Goal: Complete application form: Complete application form

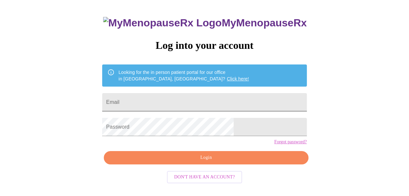
scroll to position [36, 0]
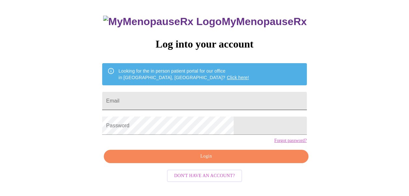
click at [149, 99] on input "Email" at bounding box center [204, 101] width 204 height 18
type input "[EMAIL_ADDRESS][DOMAIN_NAME]"
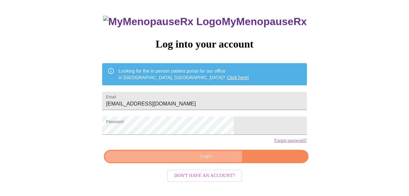
click at [210, 160] on span "Login" at bounding box center [205, 156] width 189 height 8
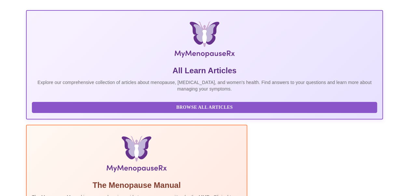
scroll to position [158, 0]
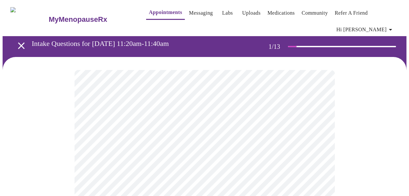
scroll to position [33, 0]
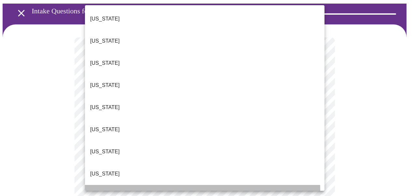
click at [101, 192] on p "[US_STATE]" at bounding box center [105, 196] width 30 height 8
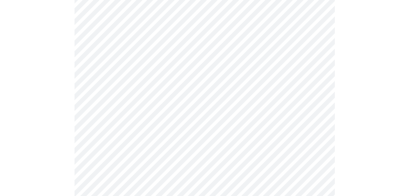
scroll to position [98, 0]
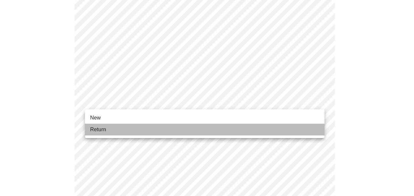
click at [106, 130] on li "Return" at bounding box center [205, 130] width 240 height 12
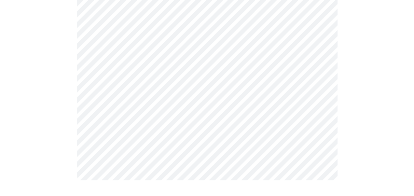
scroll to position [0, 0]
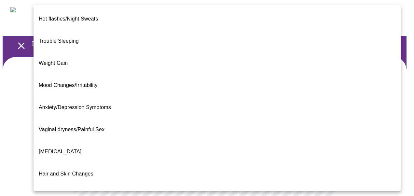
click at [62, 149] on span "[MEDICAL_DATA]" at bounding box center [60, 152] width 43 height 6
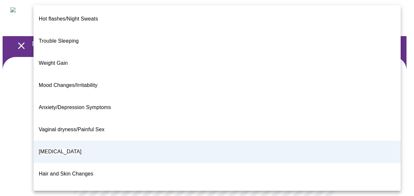
click at [54, 60] on span "Weight Gain" at bounding box center [53, 63] width 29 height 6
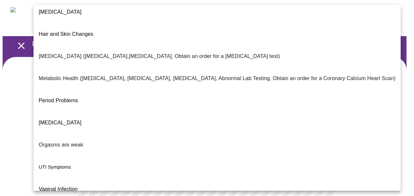
scroll to position [141, 0]
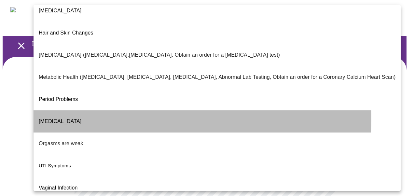
click at [75, 118] on span "[MEDICAL_DATA]" at bounding box center [60, 121] width 43 height 6
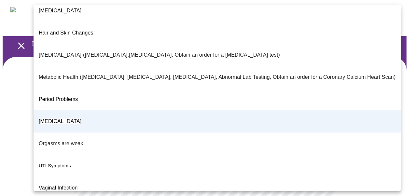
click at [393, 150] on div at bounding box center [207, 98] width 414 height 196
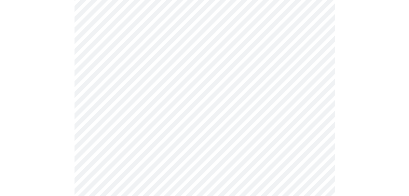
scroll to position [98, 0]
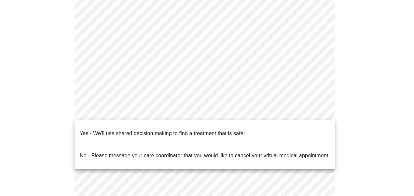
click at [116, 115] on body "MyMenopauseRx Appointments Messaging Labs Uploads Medications Community Refer a…" at bounding box center [207, 103] width 409 height 396
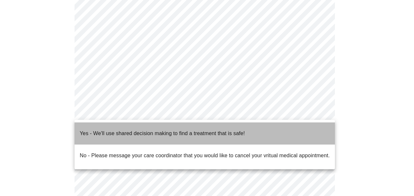
click at [112, 130] on p "Yes - We'll use shared decision making to find a treatment that is safe!" at bounding box center [162, 134] width 165 height 8
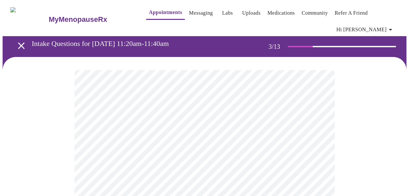
scroll to position [33, 0]
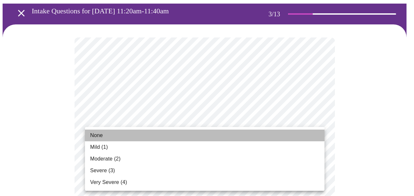
click at [100, 135] on span "None" at bounding box center [96, 135] width 13 height 8
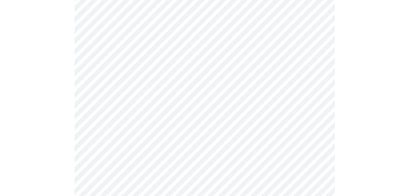
scroll to position [98, 0]
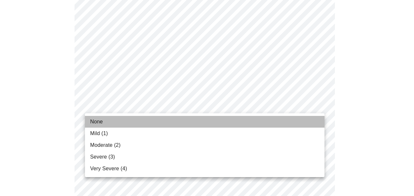
click at [96, 123] on span "None" at bounding box center [96, 122] width 13 height 8
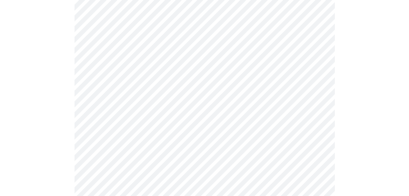
scroll to position [130, 0]
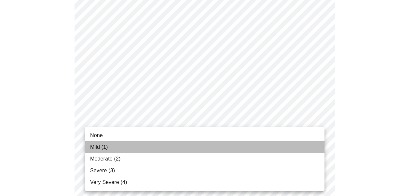
click at [112, 147] on li "Mild (1)" at bounding box center [205, 147] width 240 height 12
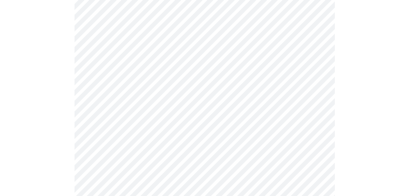
scroll to position [195, 0]
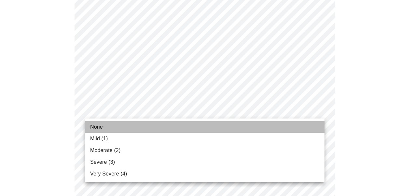
click at [92, 129] on span "None" at bounding box center [96, 127] width 13 height 8
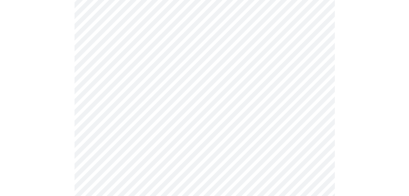
scroll to position [228, 0]
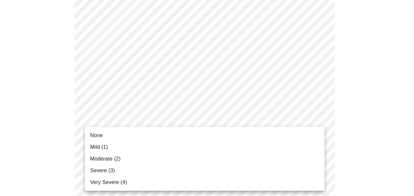
click at [115, 119] on body "MyMenopauseRx Appointments Messaging Labs Uploads Medications Community Refer a…" at bounding box center [207, 194] width 409 height 838
click at [106, 149] on span "Mild (1)" at bounding box center [99, 147] width 18 height 8
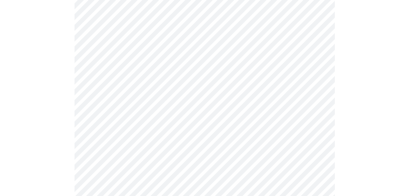
scroll to position [293, 0]
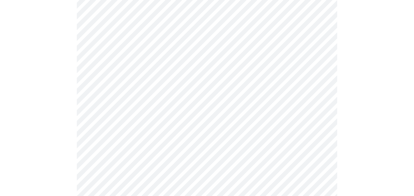
click at [131, 94] on body "MyMenopauseRx Appointments Messaging Labs Uploads Medications Community Refer a…" at bounding box center [207, 124] width 409 height 829
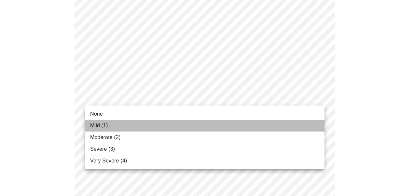
click at [96, 123] on span "Mild (1)" at bounding box center [99, 126] width 18 height 8
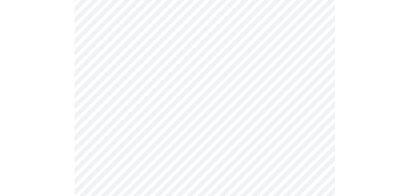
scroll to position [358, 0]
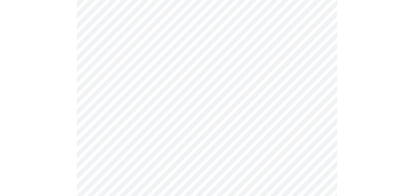
click at [133, 83] on body "MyMenopauseRx Appointments Messaging Labs Uploads Medications Community Refer a…" at bounding box center [207, 55] width 409 height 820
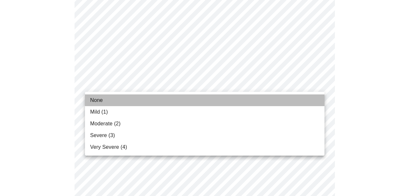
click at [103, 100] on li "None" at bounding box center [205, 100] width 240 height 12
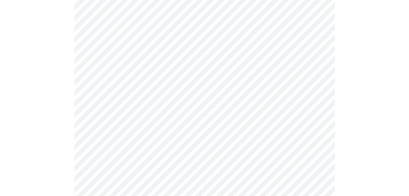
scroll to position [391, 0]
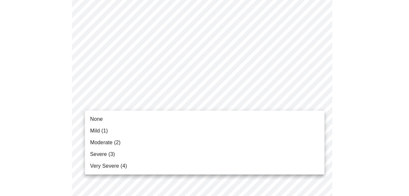
click at [163, 102] on body "MyMenopauseRx Appointments Messaging Labs Uploads Medications Community Refer a…" at bounding box center [205, 17] width 404 height 811
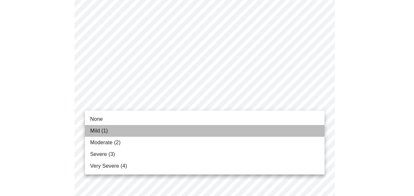
click at [96, 129] on span "Mild (1)" at bounding box center [99, 131] width 18 height 8
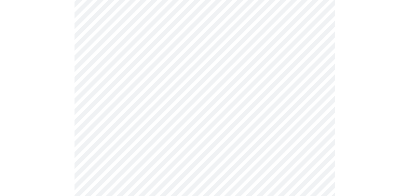
scroll to position [423, 0]
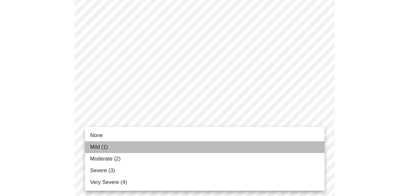
click at [99, 145] on span "Mild (1)" at bounding box center [99, 147] width 18 height 8
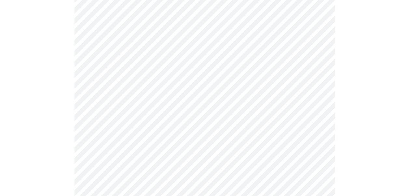
scroll to position [488, 0]
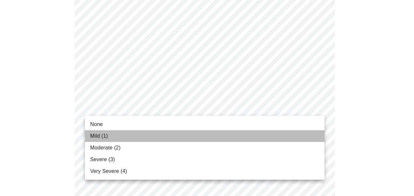
click at [107, 133] on span "Mild (1)" at bounding box center [99, 136] width 18 height 8
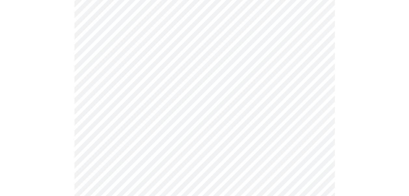
scroll to position [553, 0]
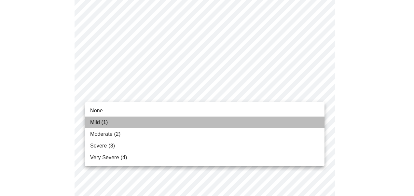
click at [96, 120] on span "Mild (1)" at bounding box center [99, 122] width 18 height 8
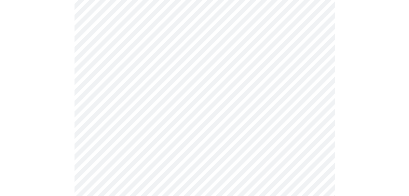
scroll to position [260, 0]
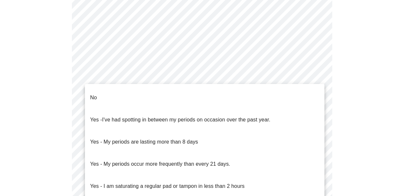
click at [214, 119] on body "MyMenopauseRx Appointments Messaging Labs Uploads Medications Community Refer a…" at bounding box center [205, 54] width 404 height 625
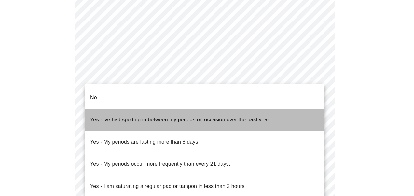
click at [181, 117] on span "I've had spotting in between my periods on occasion over the past year." at bounding box center [186, 120] width 168 height 6
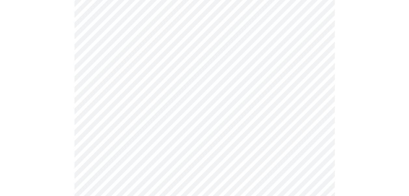
scroll to position [293, 0]
click at [145, 132] on body "MyMenopauseRx Appointments Messaging Labs Uploads Medications Community Refer a…" at bounding box center [205, 20] width 404 height 621
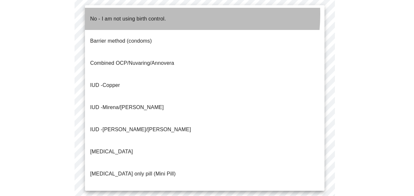
click at [149, 15] on p "No - I am not using birth control." at bounding box center [128, 19] width 76 height 8
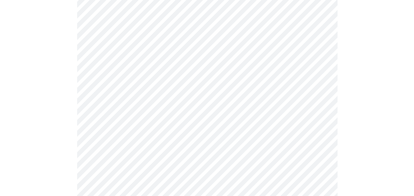
scroll to position [420, 0]
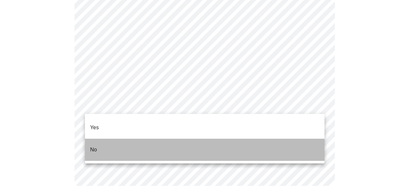
click at [99, 139] on li "No" at bounding box center [205, 150] width 240 height 22
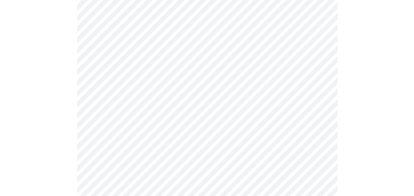
scroll to position [417, 0]
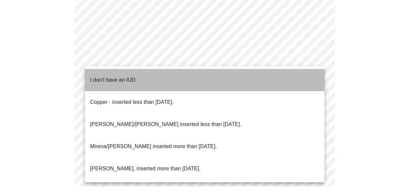
click at [106, 80] on span "I don't have an IUD." at bounding box center [113, 80] width 47 height 18
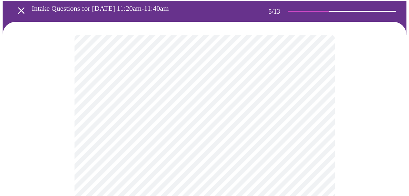
scroll to position [65, 0]
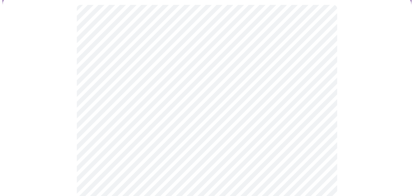
click at [168, 114] on body "MyMenopauseRx Appointments Messaging Labs Uploads Medications Community Refer a…" at bounding box center [207, 183] width 409 height 490
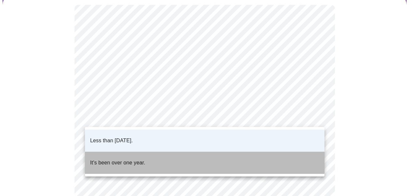
click at [128, 159] on p "It's been over one year." at bounding box center [117, 163] width 55 height 8
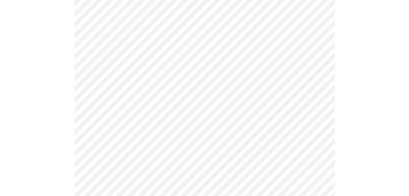
scroll to position [130, 0]
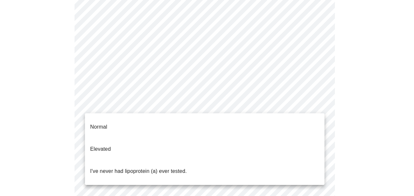
click at [167, 104] on body "MyMenopauseRx Appointments Messaging Labs Uploads Medications Community Refer a…" at bounding box center [207, 117] width 409 height 490
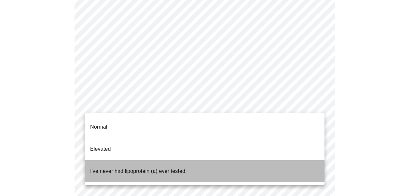
click at [113, 167] on p "I've never had lipoprotein (a) ever tested." at bounding box center [138, 171] width 97 height 8
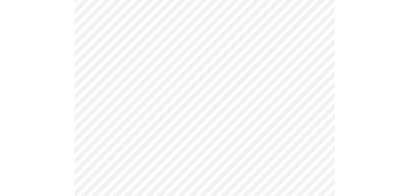
scroll to position [1692, 0]
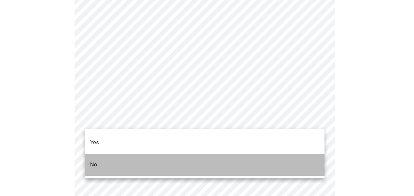
click at [91, 161] on p "No" at bounding box center [93, 165] width 7 height 8
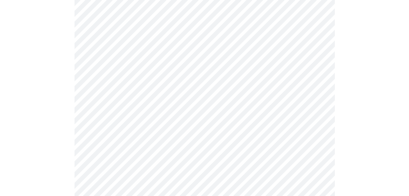
scroll to position [586, 0]
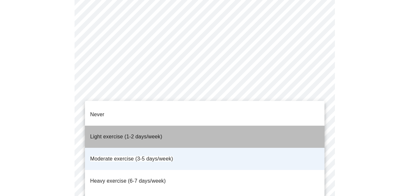
click at [119, 134] on span "Light exercise (1-2 days/week)" at bounding box center [126, 137] width 72 height 6
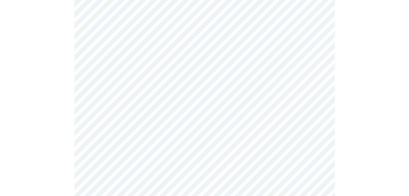
scroll to position [618, 0]
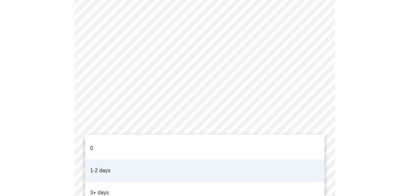
click at [110, 144] on li "0" at bounding box center [205, 148] width 240 height 22
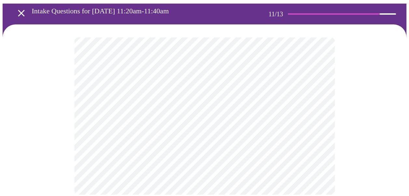
scroll to position [0, 0]
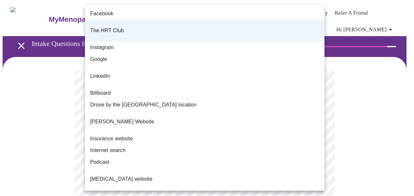
click at [127, 143] on body "MyMenopauseRx Appointments Messaging Labs Uploads Medications Community Refer a…" at bounding box center [207, 118] width 409 height 230
click at [22, 88] on div at bounding box center [207, 98] width 414 height 196
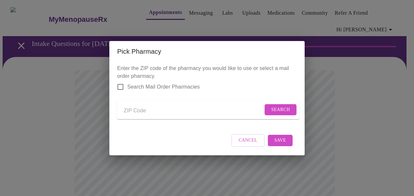
click at [129, 106] on input "Send a message to your care team" at bounding box center [193, 111] width 139 height 10
type input "32746"
click at [273, 107] on span "Search" at bounding box center [280, 110] width 19 height 8
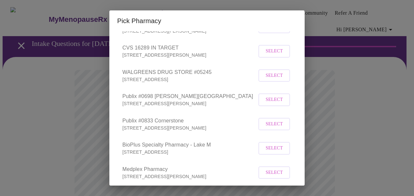
scroll to position [172, 0]
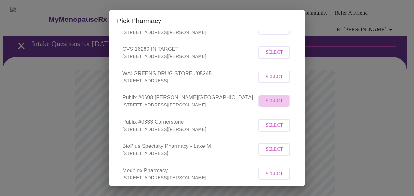
click at [266, 105] on span "Select" at bounding box center [274, 101] width 17 height 8
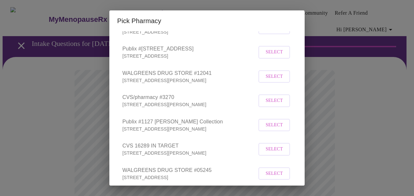
scroll to position [9, 0]
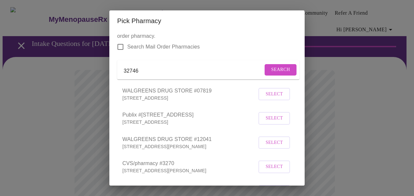
click at [118, 46] on input "Search Mail Order Pharmacies" at bounding box center [121, 47] width 14 height 14
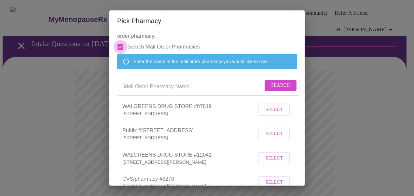
click at [122, 47] on input "Search Mail Order Pharmacies" at bounding box center [121, 47] width 14 height 14
checkbox input "false"
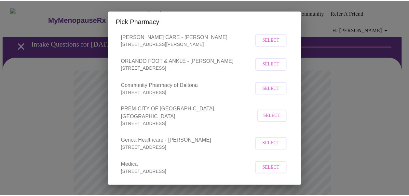
scroll to position [595, 0]
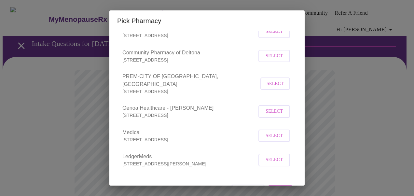
click at [274, 187] on span "Save" at bounding box center [280, 191] width 12 height 8
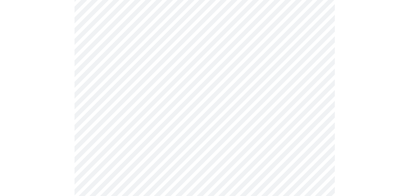
scroll to position [386, 0]
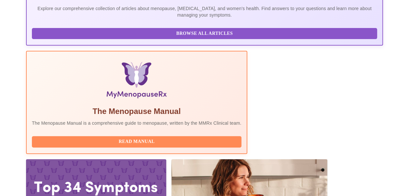
scroll to position [260, 0]
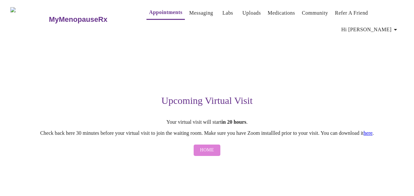
click at [210, 146] on span "Home" at bounding box center [207, 150] width 14 height 8
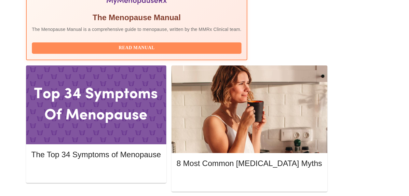
scroll to position [130, 0]
